Goal: Transaction & Acquisition: Purchase product/service

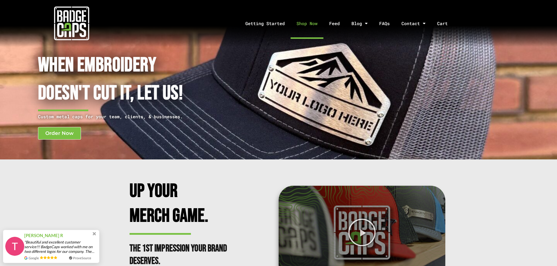
click at [305, 27] on link "Shop Now" at bounding box center [307, 23] width 33 height 31
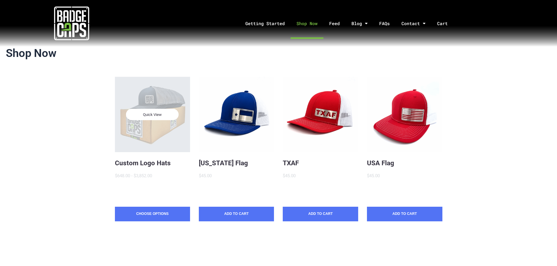
click at [170, 116] on span "Quick View" at bounding box center [152, 114] width 53 height 11
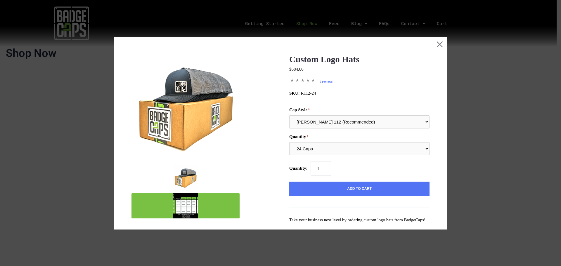
click at [187, 201] on img "mark as featured image" at bounding box center [185, 206] width 25 height 25
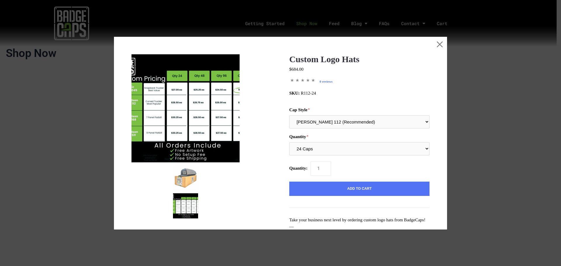
click at [220, 116] on img at bounding box center [186, 108] width 108 height 108
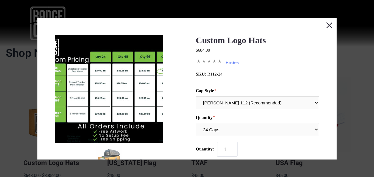
click at [325, 27] on button "Close this dialog window" at bounding box center [329, 25] width 15 height 15
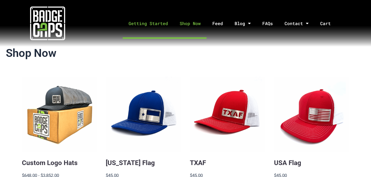
click at [146, 20] on link "Getting Started" at bounding box center [148, 23] width 51 height 31
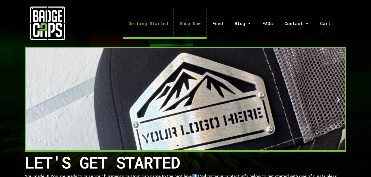
click at [192, 21] on link "Shop Now" at bounding box center [190, 23] width 33 height 31
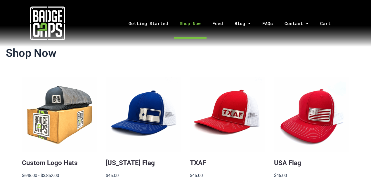
click at [58, 20] on img at bounding box center [47, 23] width 35 height 35
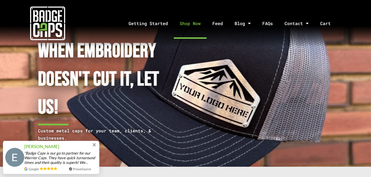
click at [187, 22] on link "Shop Now" at bounding box center [190, 23] width 33 height 31
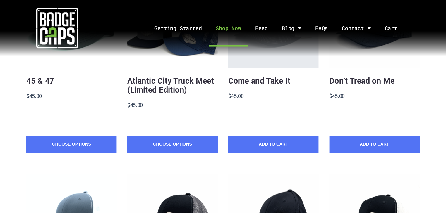
scroll to position [292, 0]
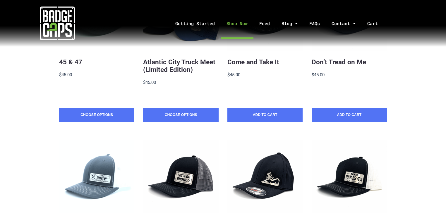
click at [239, 26] on link "Shop Now" at bounding box center [236, 23] width 33 height 31
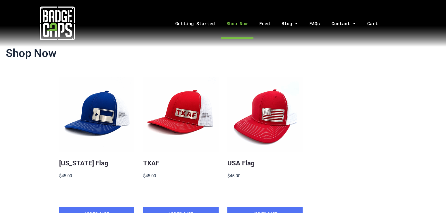
click at [59, 16] on img at bounding box center [57, 23] width 35 height 35
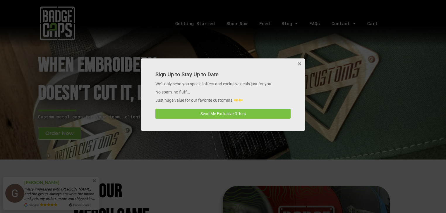
click at [299, 62] on button "Close" at bounding box center [299, 64] width 12 height 12
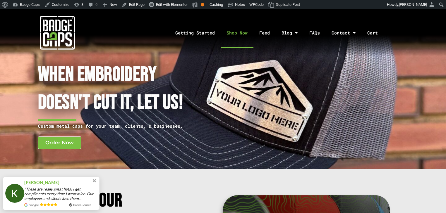
click at [237, 37] on link "Shop Now" at bounding box center [236, 33] width 33 height 31
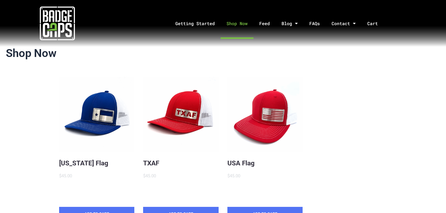
click at [71, 18] on img at bounding box center [57, 23] width 35 height 35
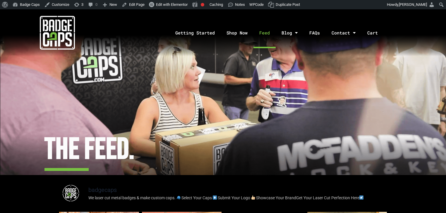
scroll to position [0, -2923]
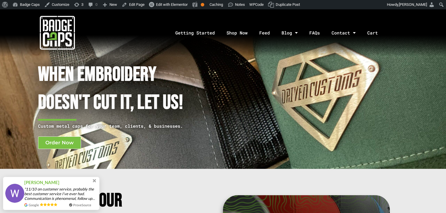
click at [74, 31] on img at bounding box center [57, 32] width 35 height 35
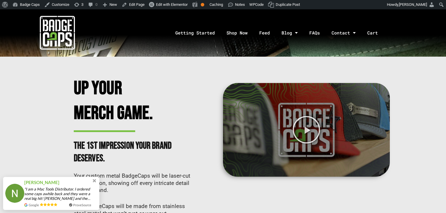
scroll to position [117, 0]
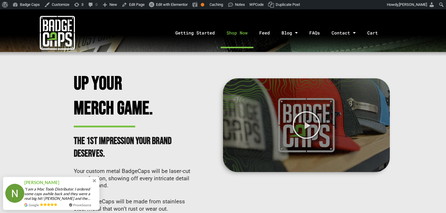
click at [239, 32] on link "Shop Now" at bounding box center [236, 33] width 33 height 31
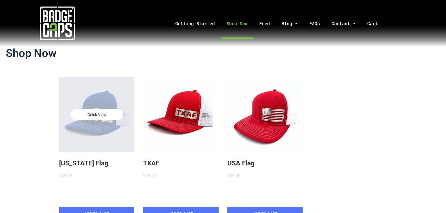
click at [101, 125] on div "Quick View" at bounding box center [96, 114] width 75 height 75
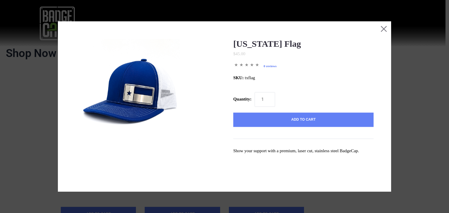
click at [282, 117] on button "Add to Cart" at bounding box center [303, 120] width 140 height 15
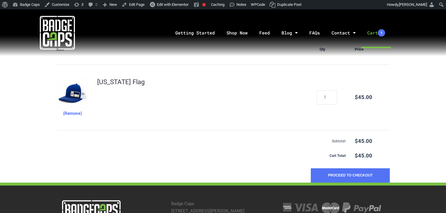
scroll to position [94, 0]
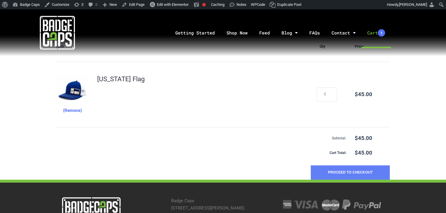
click at [348, 172] on button "Proceed to Checkout" at bounding box center [349, 172] width 79 height 15
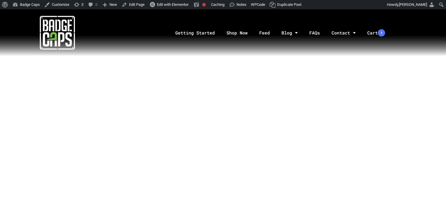
scroll to position [351, 0]
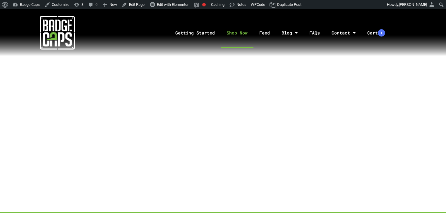
click at [245, 36] on link "Shop Now" at bounding box center [236, 33] width 33 height 31
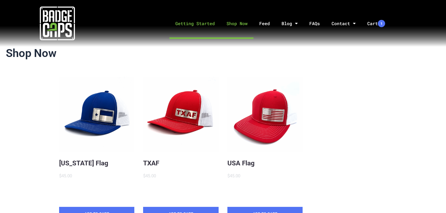
click at [193, 23] on link "Getting Started" at bounding box center [194, 23] width 51 height 31
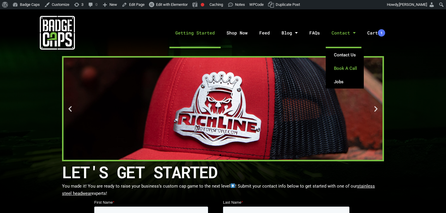
click at [348, 66] on link "Book A Call" at bounding box center [344, 68] width 38 height 13
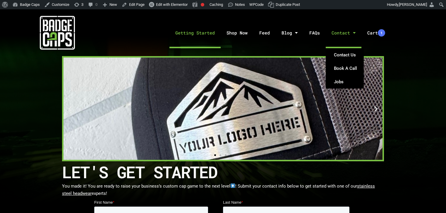
click at [343, 34] on link "Contact" at bounding box center [343, 33] width 36 height 31
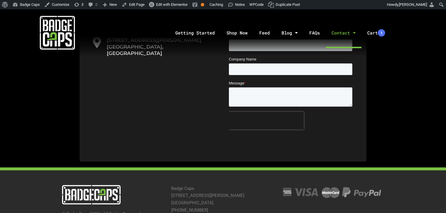
scroll to position [210, 0]
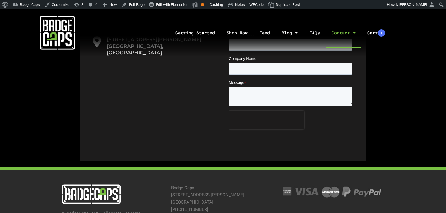
click at [58, 33] on img at bounding box center [57, 32] width 35 height 35
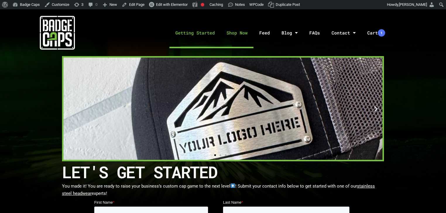
click at [230, 33] on link "Shop Now" at bounding box center [236, 33] width 33 height 31
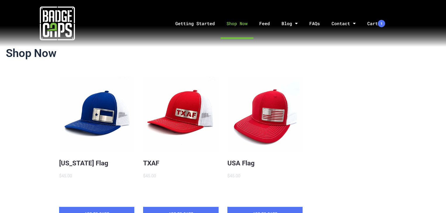
click at [48, 20] on img at bounding box center [57, 23] width 35 height 35
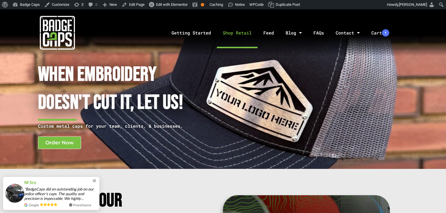
click at [228, 31] on link "Shop Retail" at bounding box center [237, 33] width 41 height 31
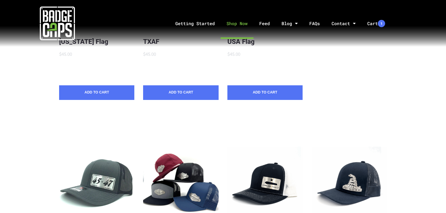
scroll to position [70, 0]
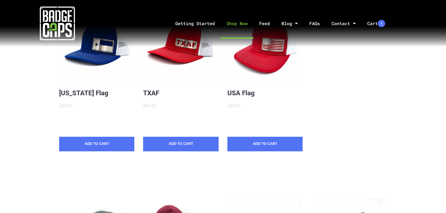
click at [56, 24] on img at bounding box center [57, 23] width 35 height 35
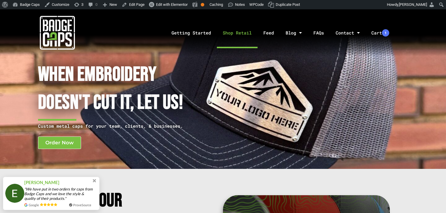
click at [235, 35] on link "Shop Retail" at bounding box center [237, 33] width 41 height 31
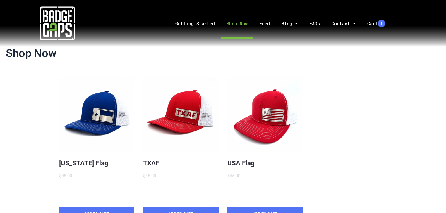
click at [48, 16] on img at bounding box center [57, 23] width 35 height 35
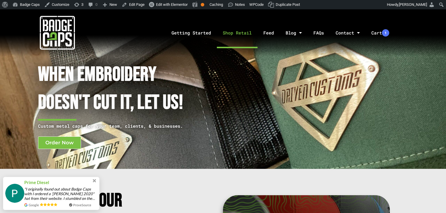
click at [241, 34] on link "Shop Retail" at bounding box center [237, 33] width 41 height 31
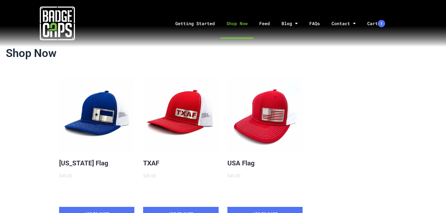
click at [65, 18] on img at bounding box center [57, 23] width 35 height 35
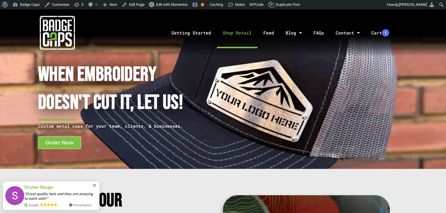
click at [228, 38] on link "Shop Retail" at bounding box center [237, 33] width 41 height 31
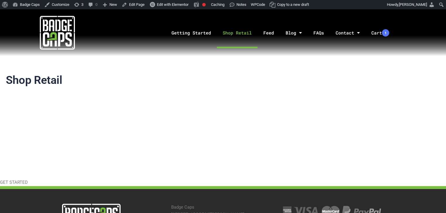
click at [53, 29] on img at bounding box center [57, 32] width 35 height 35
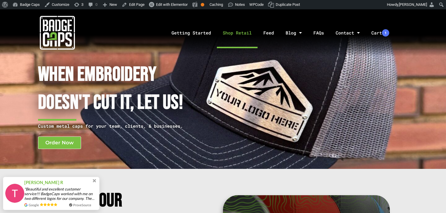
click at [231, 29] on link "Shop Retail" at bounding box center [237, 33] width 41 height 31
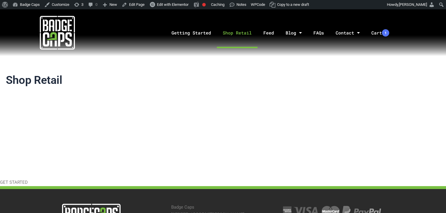
click at [44, 33] on img at bounding box center [57, 32] width 35 height 35
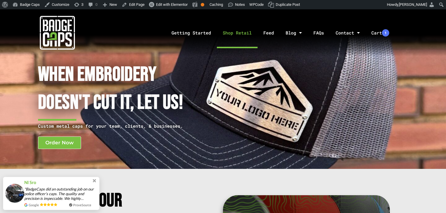
click at [238, 34] on link "Shop Retail" at bounding box center [237, 33] width 41 height 31
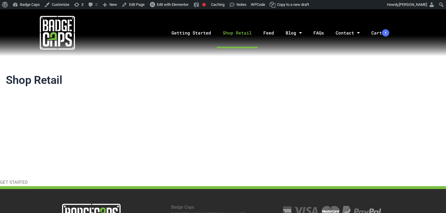
click at [58, 33] on img at bounding box center [57, 32] width 35 height 35
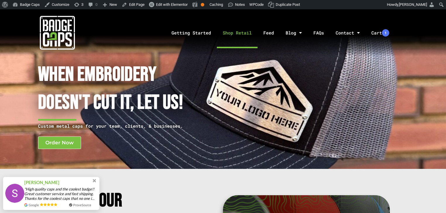
click at [233, 31] on link "Shop Retail" at bounding box center [237, 33] width 41 height 31
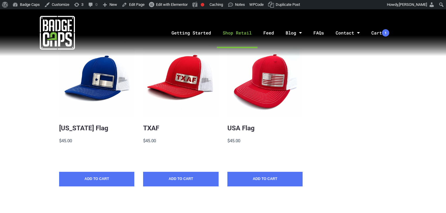
scroll to position [23, 0]
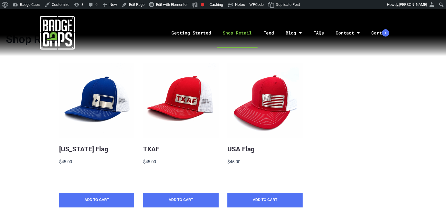
click at [60, 25] on img at bounding box center [57, 32] width 35 height 35
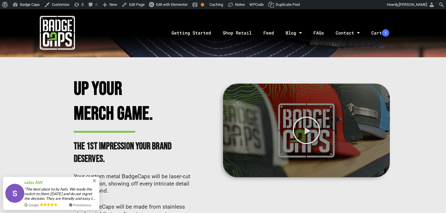
scroll to position [117, 0]
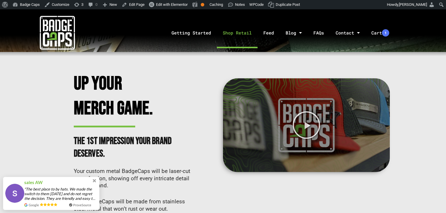
click at [225, 32] on link "Shop Retail" at bounding box center [237, 33] width 41 height 31
